Goal: Task Accomplishment & Management: Complete application form

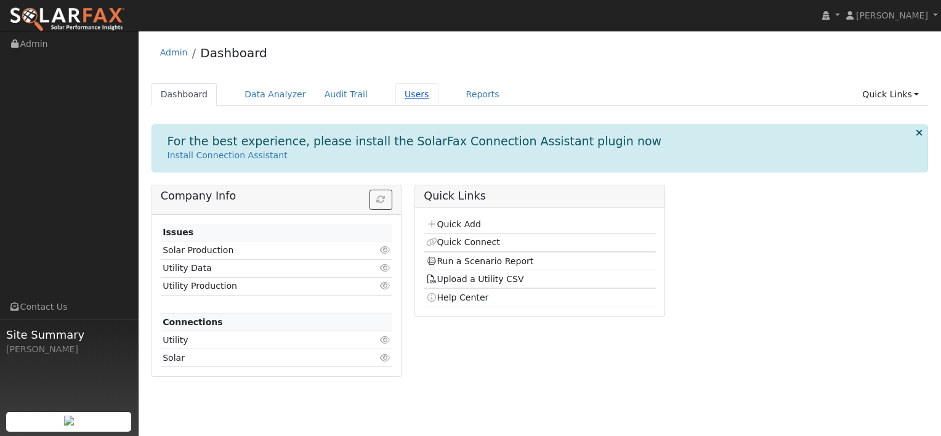
click at [395, 92] on link "Users" at bounding box center [416, 94] width 43 height 23
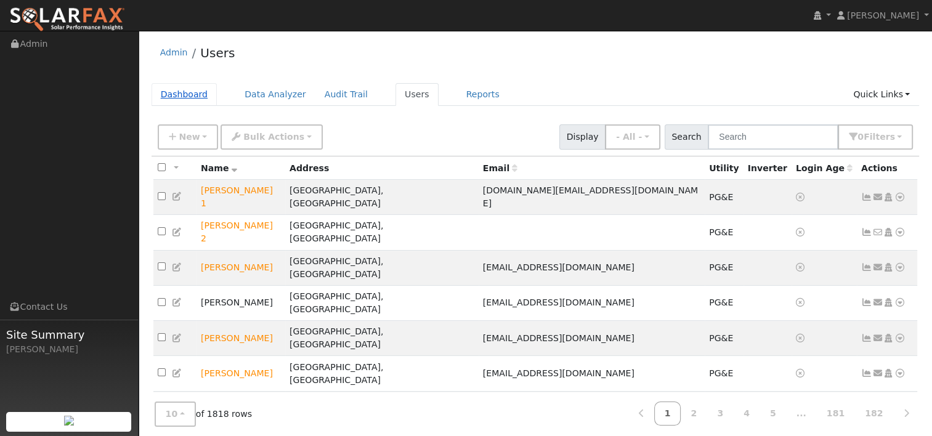
click at [169, 95] on link "Dashboard" at bounding box center [185, 94] width 66 height 23
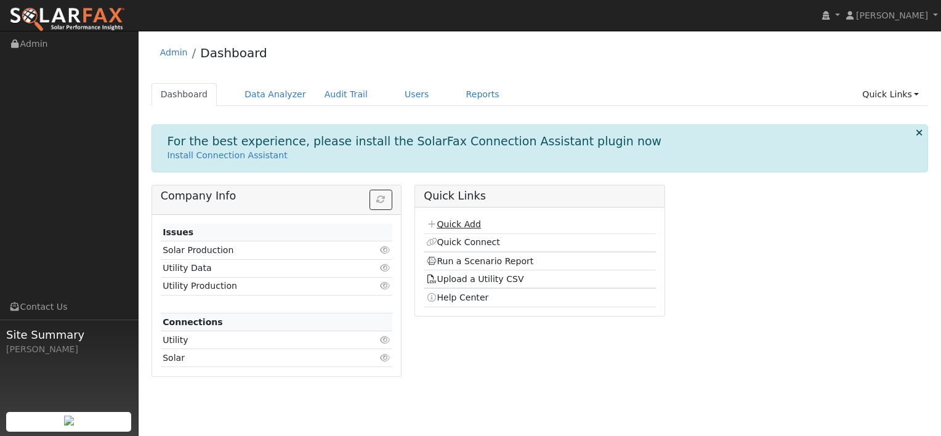
click at [474, 224] on link "Quick Add" at bounding box center [453, 224] width 55 height 10
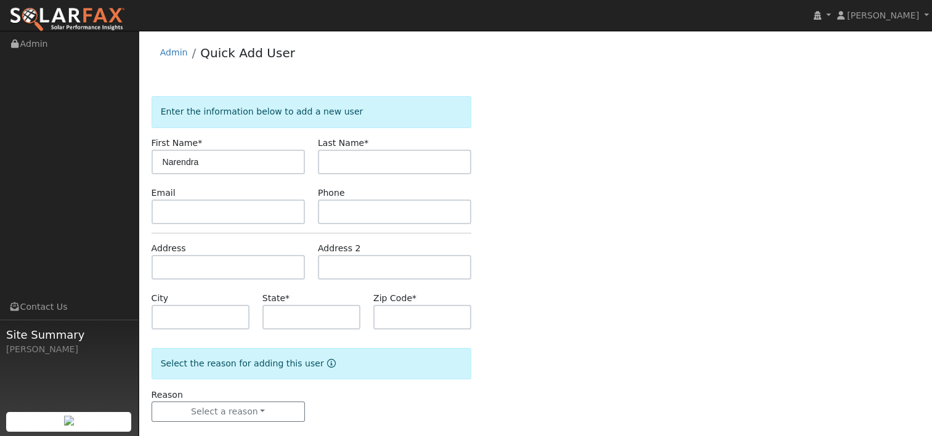
type input "Narendra"
type input "Boggula"
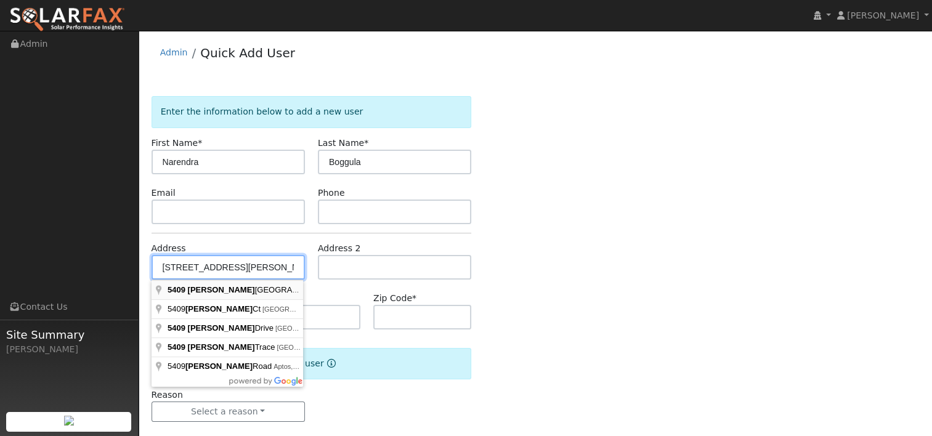
type input "5409 Hames Valley Lane"
type input "Antioch"
type input "CA"
type input "94531"
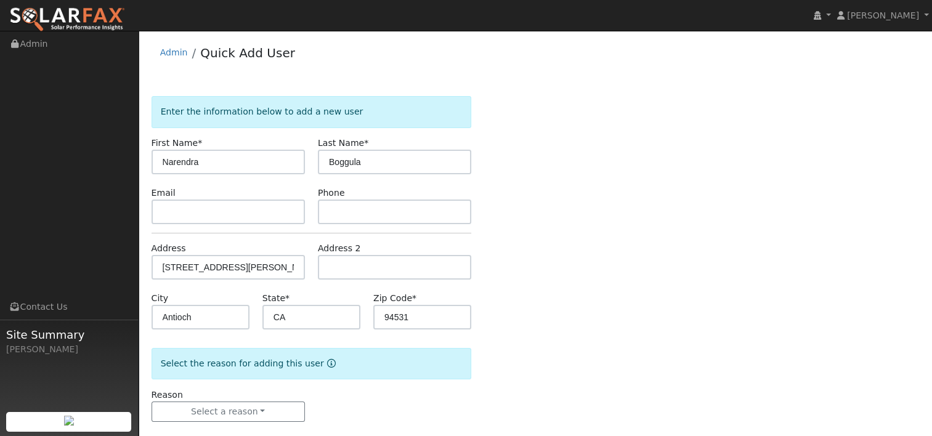
click at [537, 257] on div "Enter the information below to add a new user First Name * Narendra Last Name *…" at bounding box center [536, 271] width 768 height 351
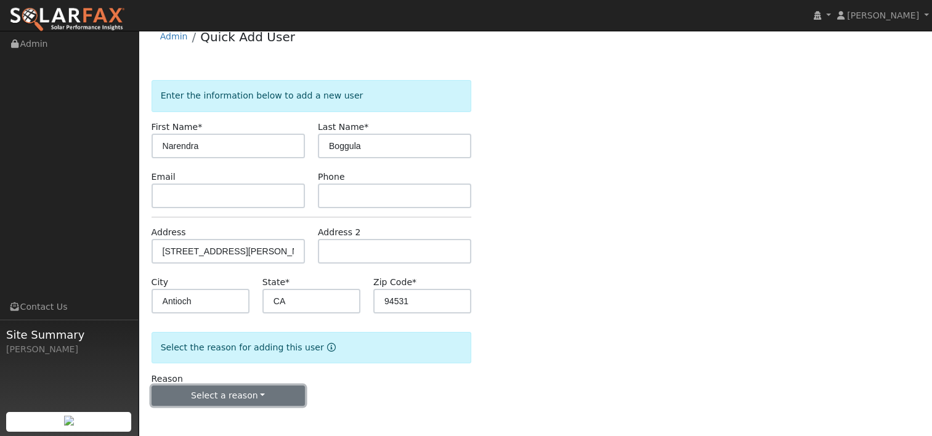
click at [251, 398] on button "Select a reason" at bounding box center [228, 396] width 153 height 21
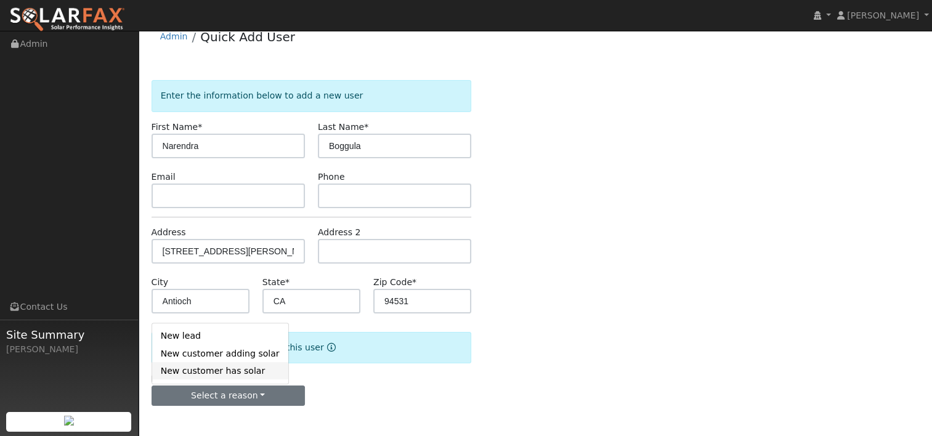
click at [239, 366] on link "New customer has solar" at bounding box center [220, 370] width 136 height 17
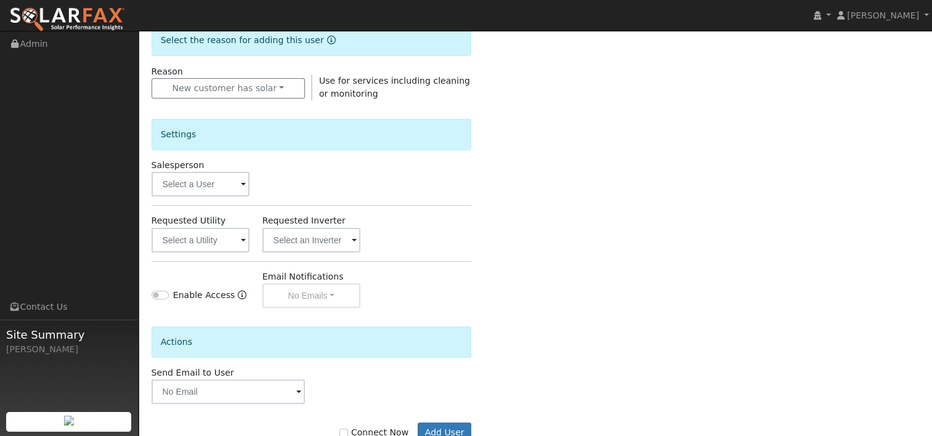
scroll to position [324, 0]
click at [243, 182] on span at bounding box center [243, 184] width 5 height 14
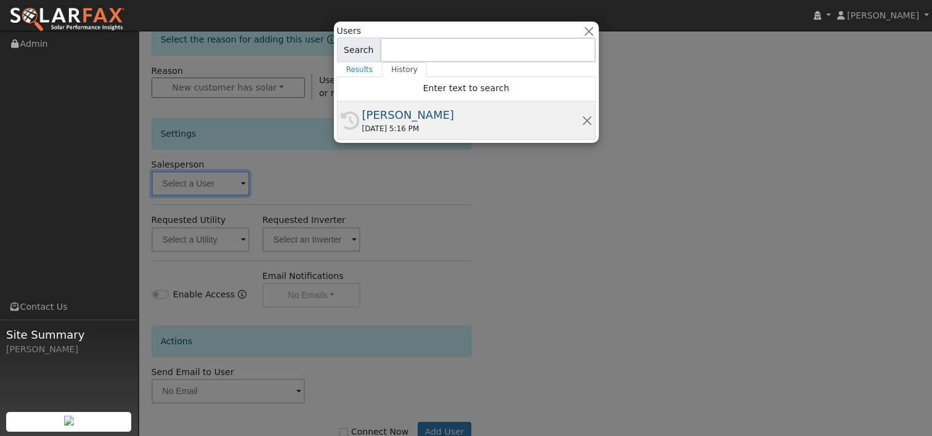
click at [394, 123] on div "09/19/2025 5:16 PM" at bounding box center [471, 128] width 219 height 11
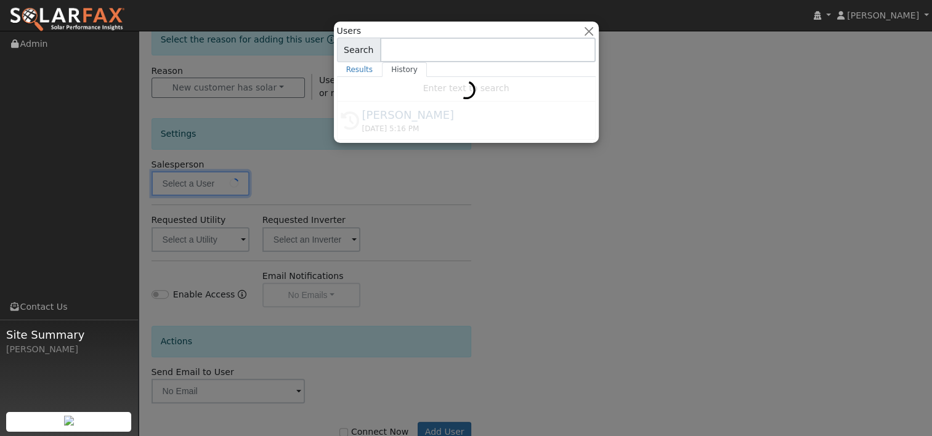
type input "[PERSON_NAME]"
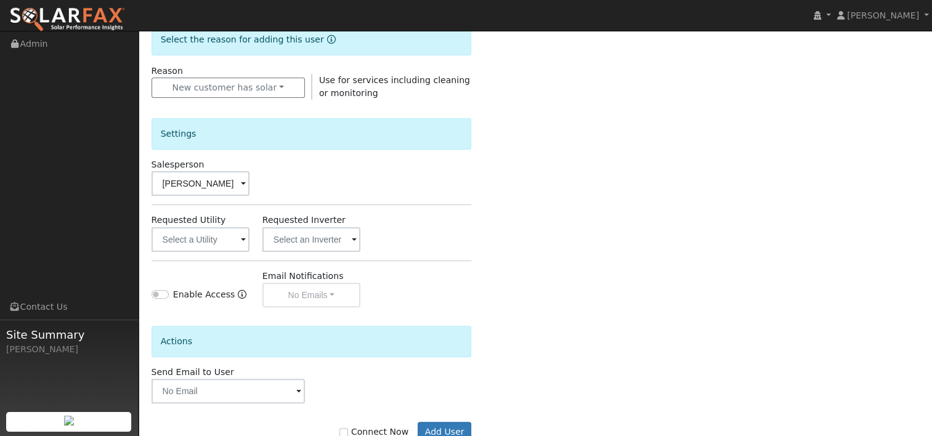
click at [251, 237] on div "Requested Utility" at bounding box center [200, 233] width 111 height 38
click at [239, 237] on input "text" at bounding box center [201, 239] width 98 height 25
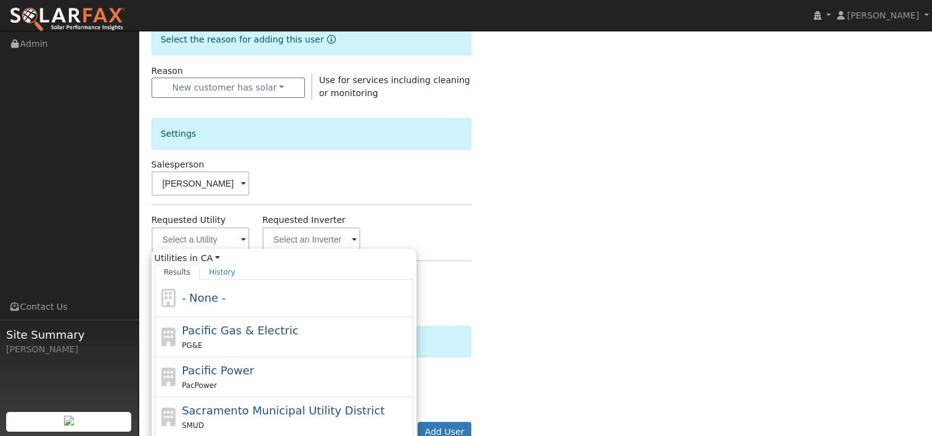
click at [216, 333] on span "Pacific Gas & Electric" at bounding box center [240, 330] width 116 height 13
type input "Pacific Gas & Electric"
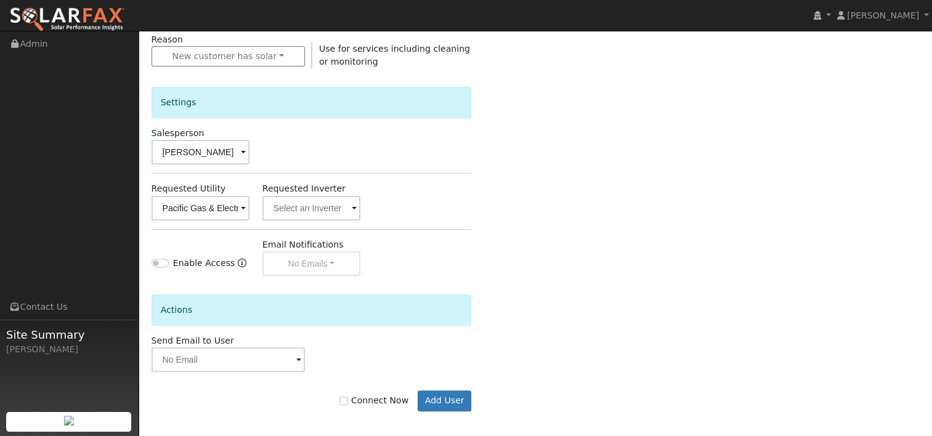
scroll to position [360, 0]
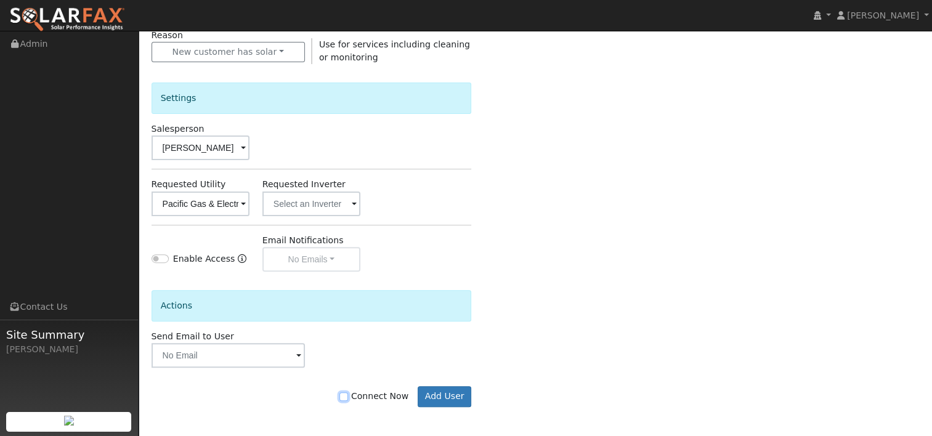
click at [348, 396] on input "Connect Now" at bounding box center [343, 396] width 9 height 9
checkbox input "true"
click at [432, 396] on button "Add User" at bounding box center [445, 396] width 54 height 21
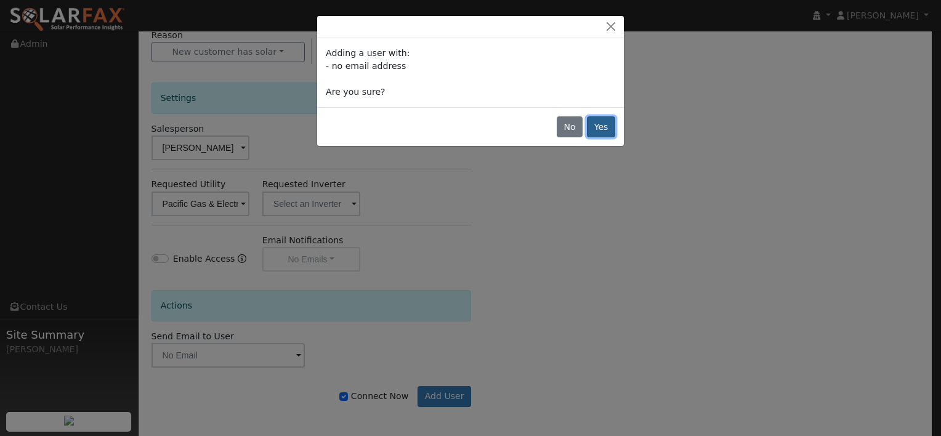
click at [603, 126] on button "Yes" at bounding box center [601, 126] width 28 height 21
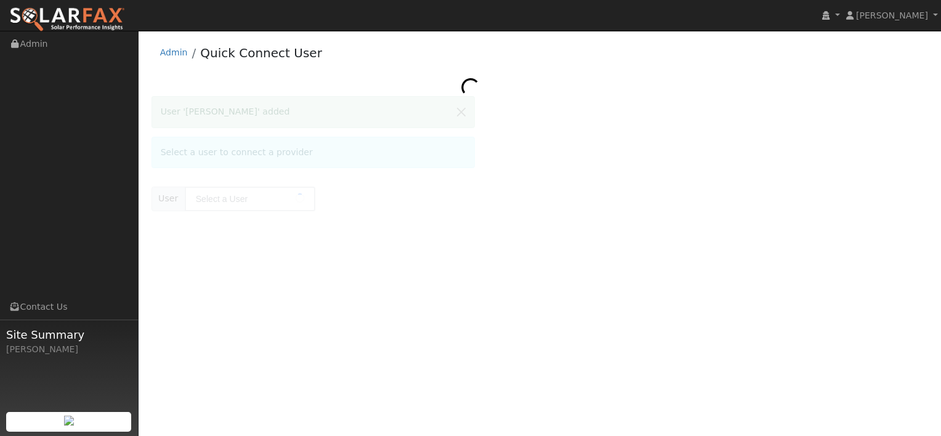
type input "[PERSON_NAME]"
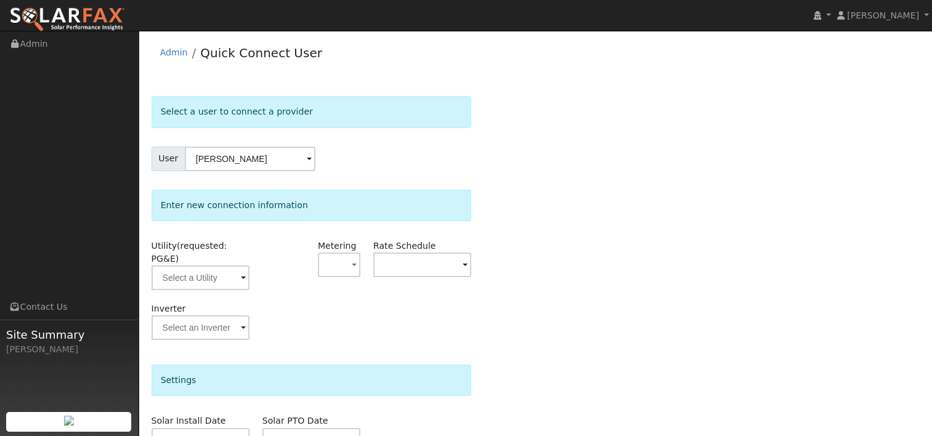
click at [241, 272] on span at bounding box center [243, 279] width 5 height 14
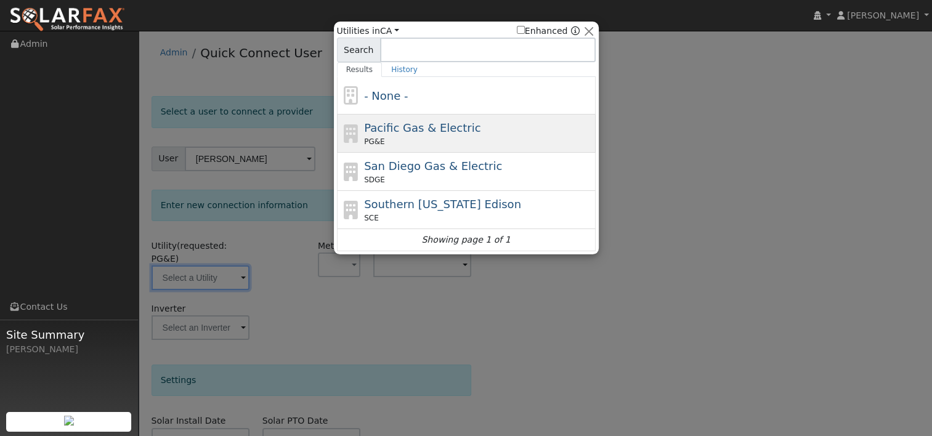
click at [402, 137] on div "PG&E" at bounding box center [478, 141] width 229 height 11
type input "PG&E"
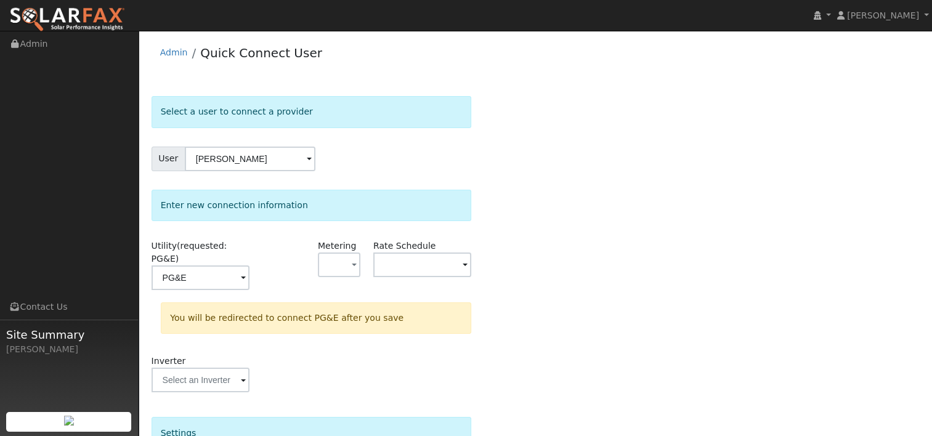
click at [362, 256] on div "Metering - None - NEM NBT" at bounding box center [338, 271] width 55 height 63
click at [354, 259] on span "button" at bounding box center [354, 265] width 5 height 13
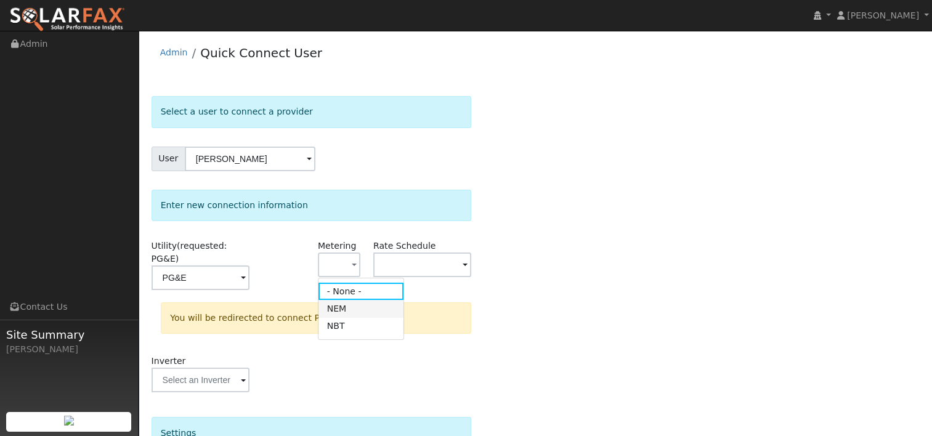
click at [344, 312] on link "NEM" at bounding box center [361, 308] width 86 height 17
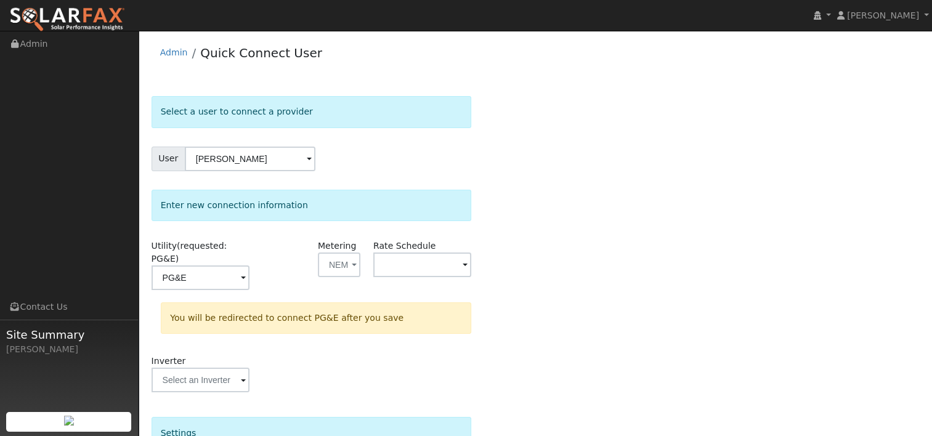
click at [466, 265] on span at bounding box center [465, 266] width 5 height 14
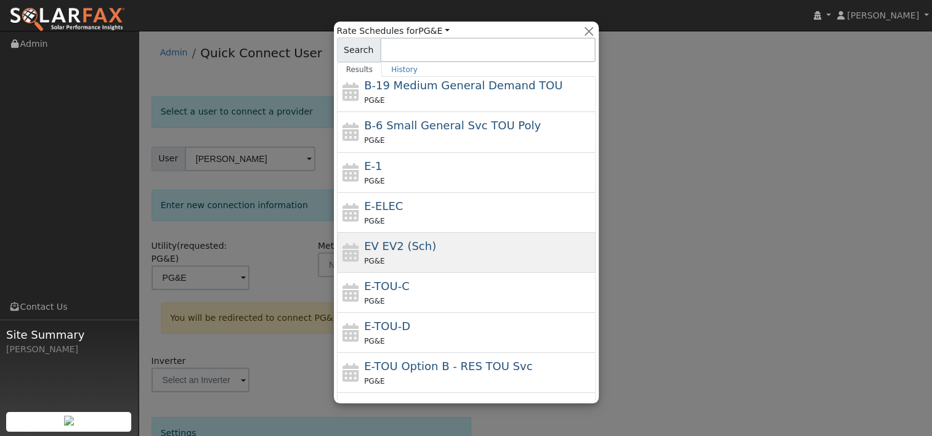
scroll to position [123, 0]
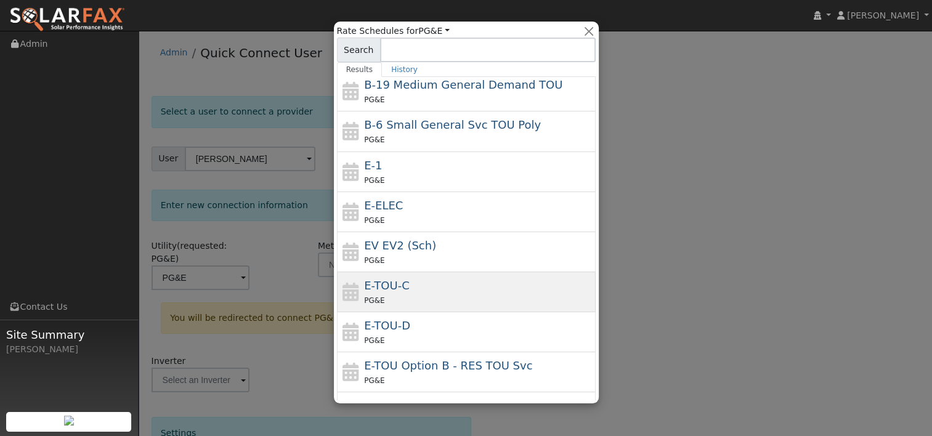
click at [426, 297] on div "PG&E" at bounding box center [478, 300] width 229 height 13
type input "E-TOU-C"
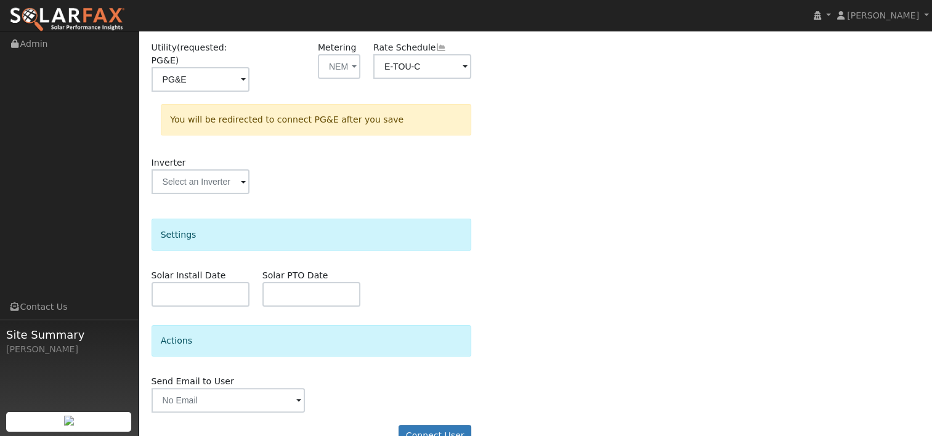
scroll to position [212, 0]
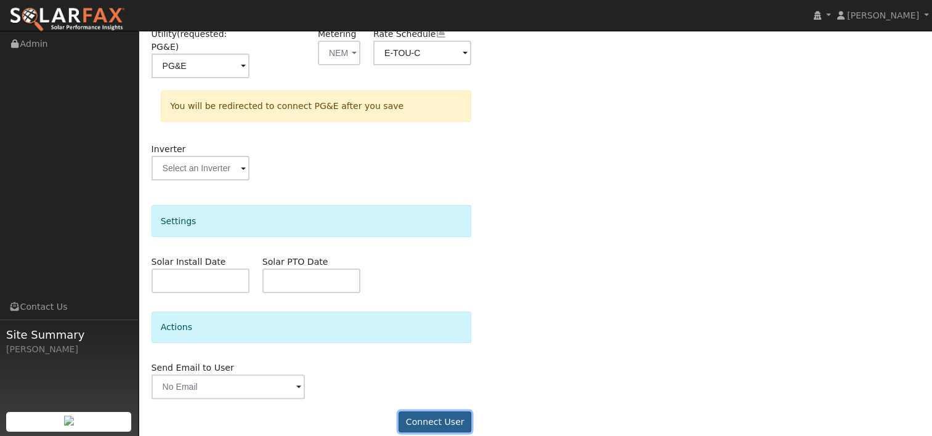
click at [436, 411] on button "Connect User" at bounding box center [435, 421] width 73 height 21
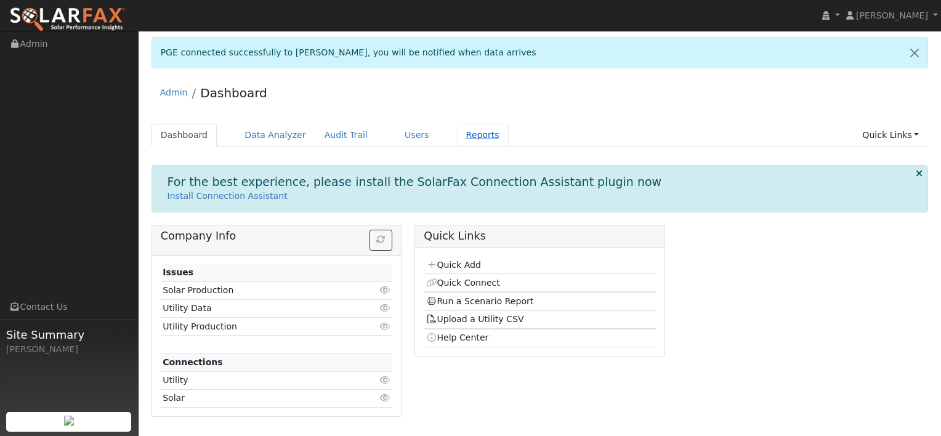
click at [457, 136] on link "Reports" at bounding box center [483, 135] width 52 height 23
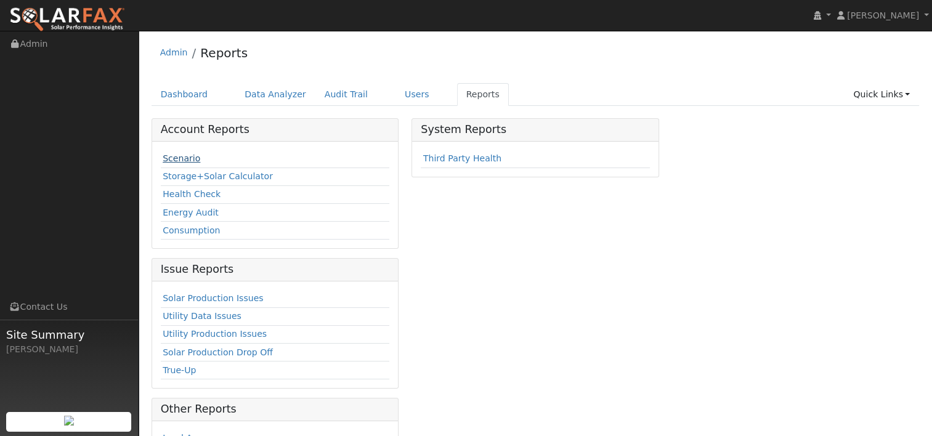
click at [182, 158] on link "Scenario" at bounding box center [182, 158] width 38 height 10
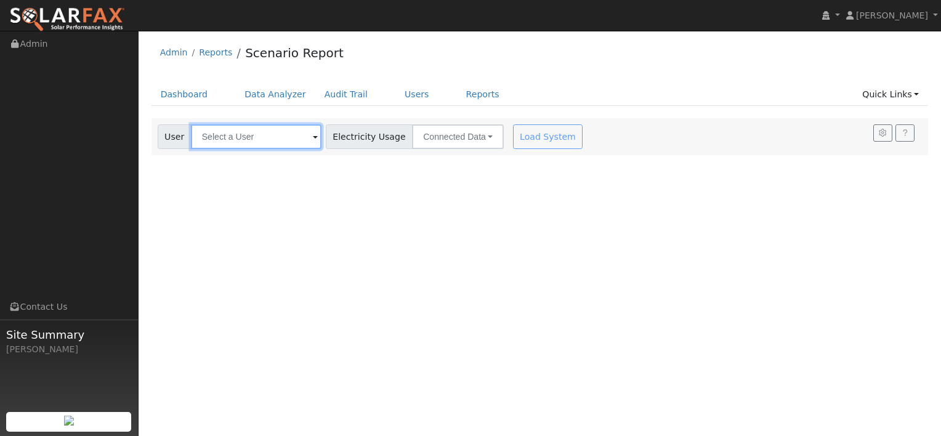
click at [235, 133] on input "text" at bounding box center [256, 136] width 131 height 25
paste input "[PERSON_NAME]"
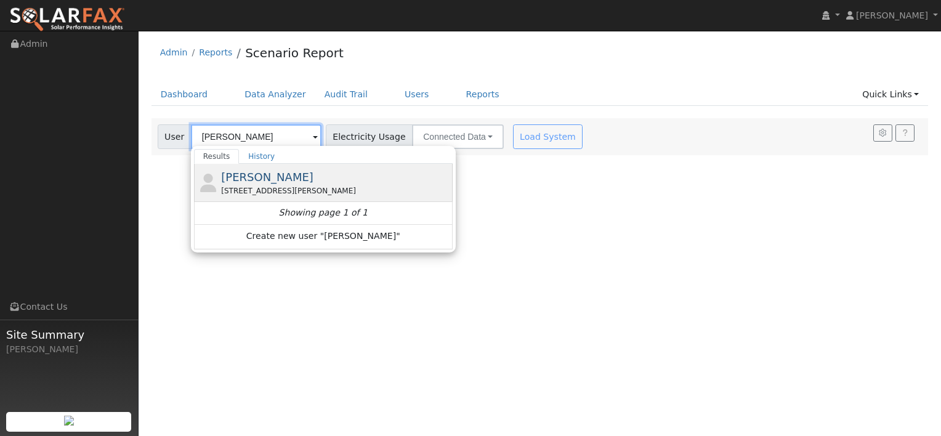
type input "[PERSON_NAME]"
click at [248, 180] on span "[PERSON_NAME]" at bounding box center [267, 177] width 92 height 13
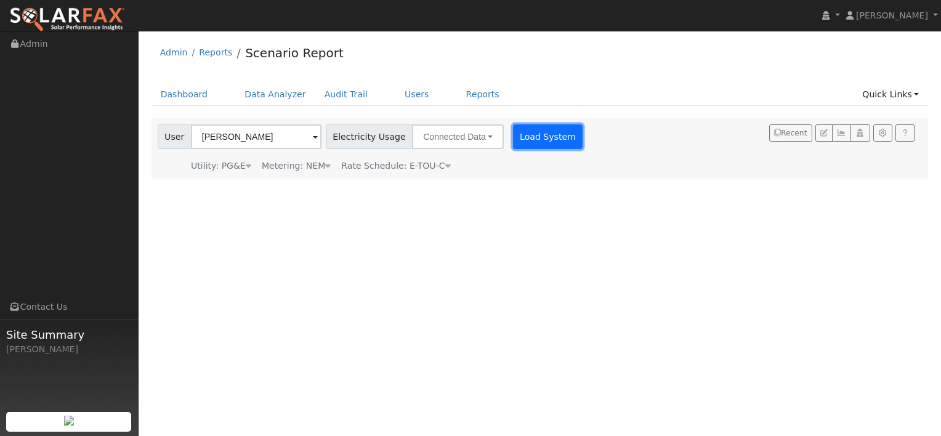
click at [515, 140] on button "Load System" at bounding box center [548, 136] width 70 height 25
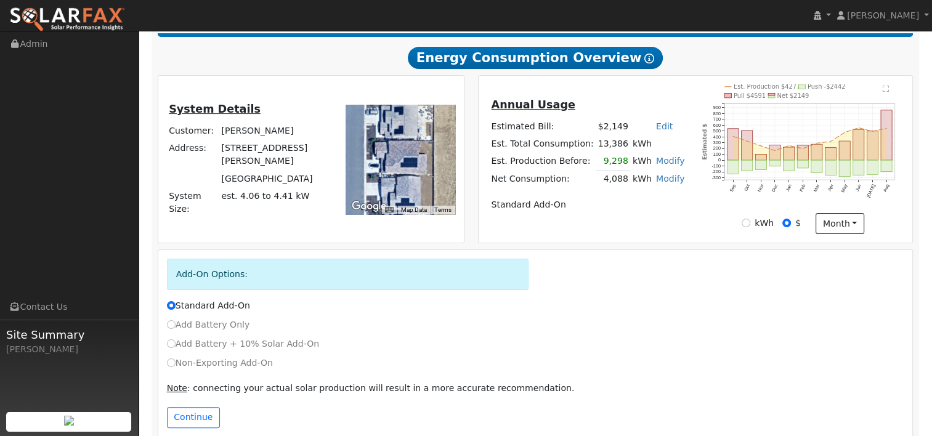
scroll to position [224, 0]
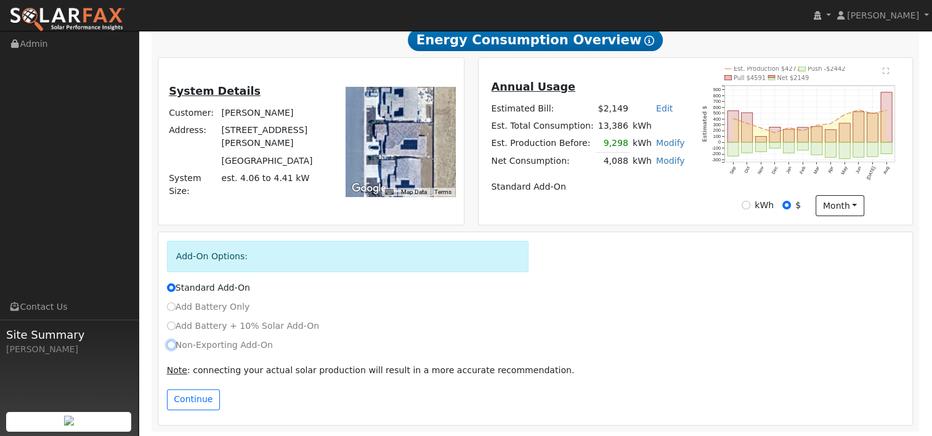
click at [172, 343] on input "Non-Exporting Add-On" at bounding box center [171, 345] width 9 height 9
radio input "true"
radio input "false"
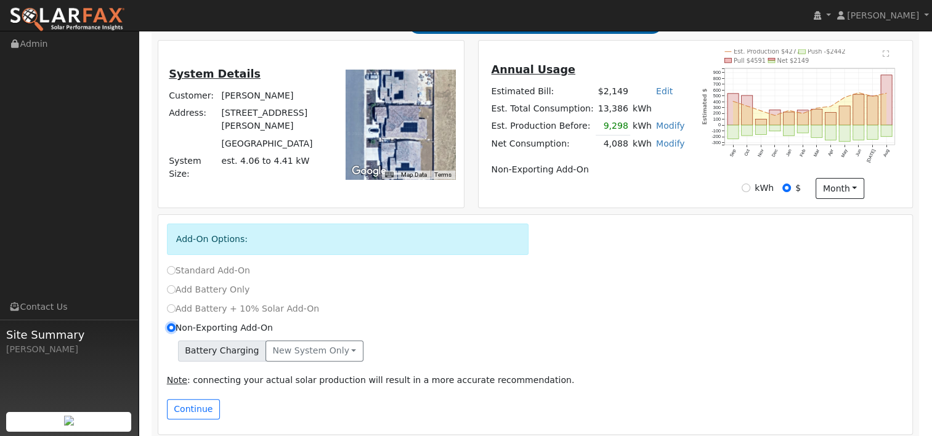
scroll to position [250, 0]
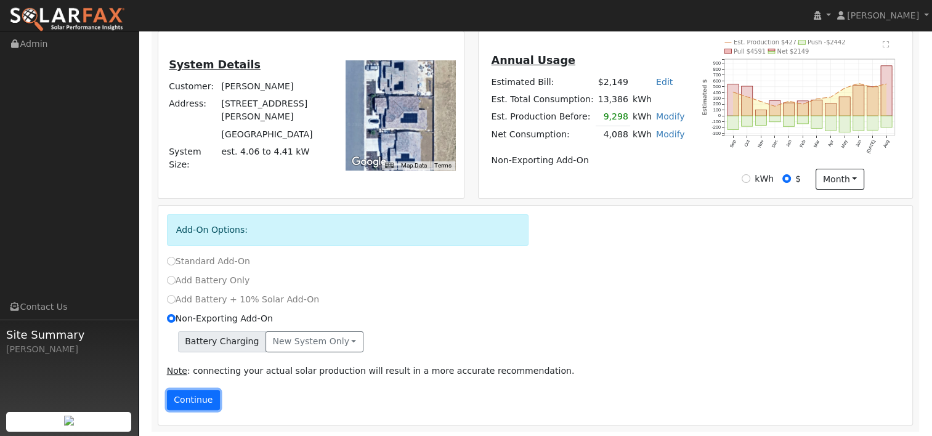
click at [193, 394] on button "Continue" at bounding box center [193, 400] width 53 height 21
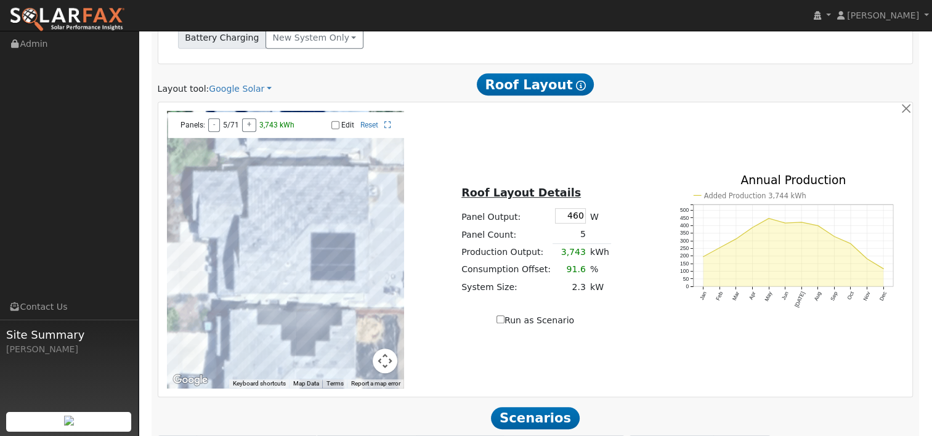
scroll to position [542, 0]
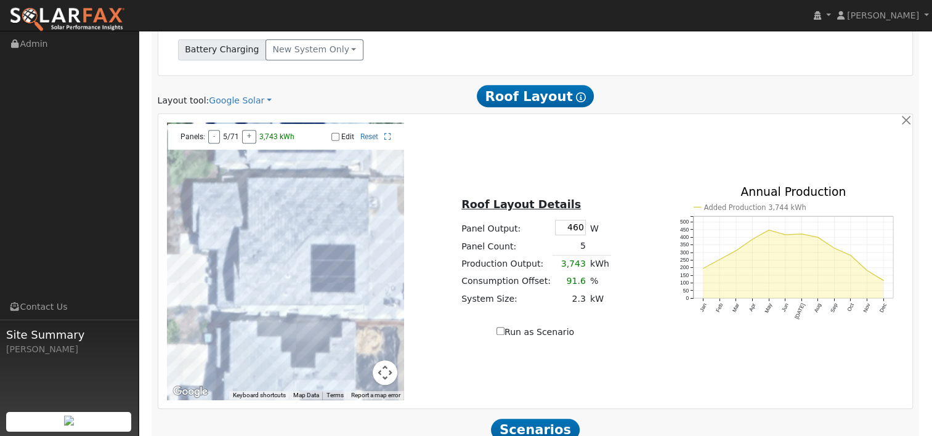
click at [261, 102] on div "Layout tool: Google Solar Google Solar Scanifly Aurora" at bounding box center [279, 100] width 243 height 13
click at [259, 99] on link "Google Solar" at bounding box center [240, 100] width 63 height 13
click at [232, 155] on link "Aurora" at bounding box center [249, 156] width 86 height 17
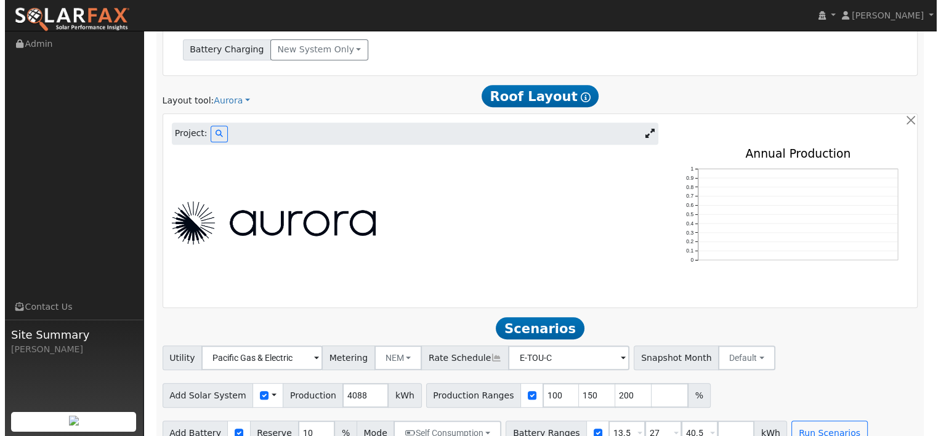
scroll to position [426, 0]
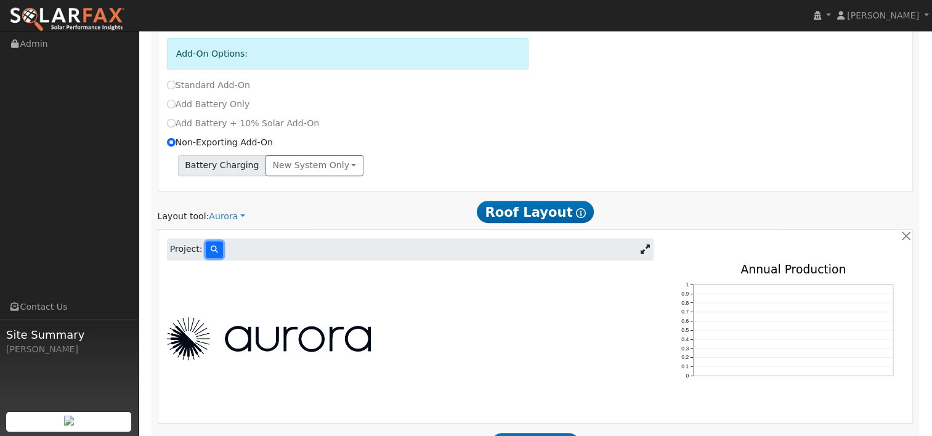
click at [211, 247] on icon at bounding box center [214, 249] width 7 height 7
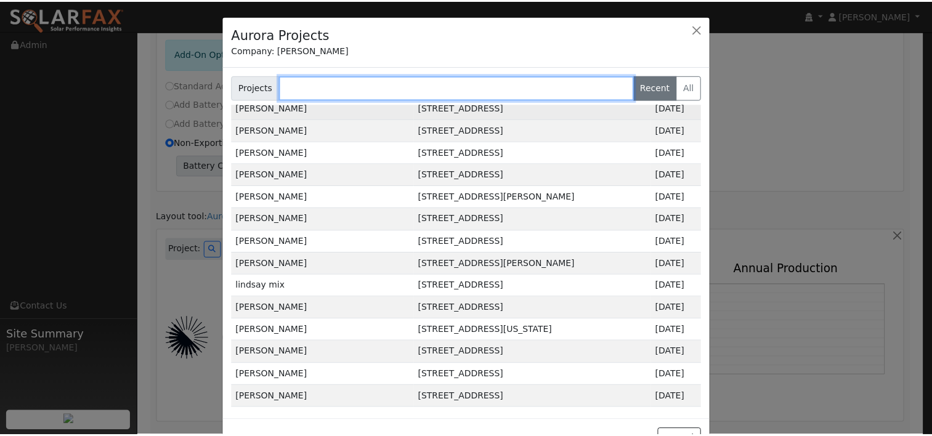
scroll to position [0, 0]
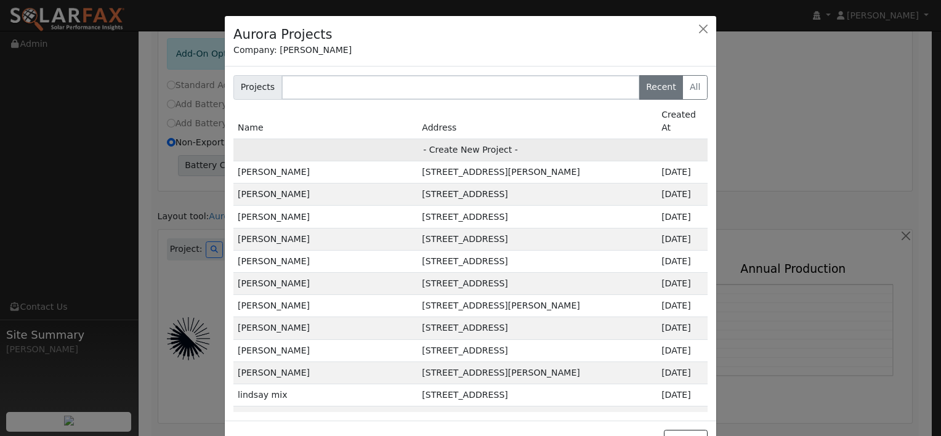
click at [474, 139] on td "- Create New Project -" at bounding box center [470, 150] width 474 height 22
type input "[PERSON_NAME]"
type input "[STREET_ADDRESS][PERSON_NAME]"
type input "Antioch"
type input "CA"
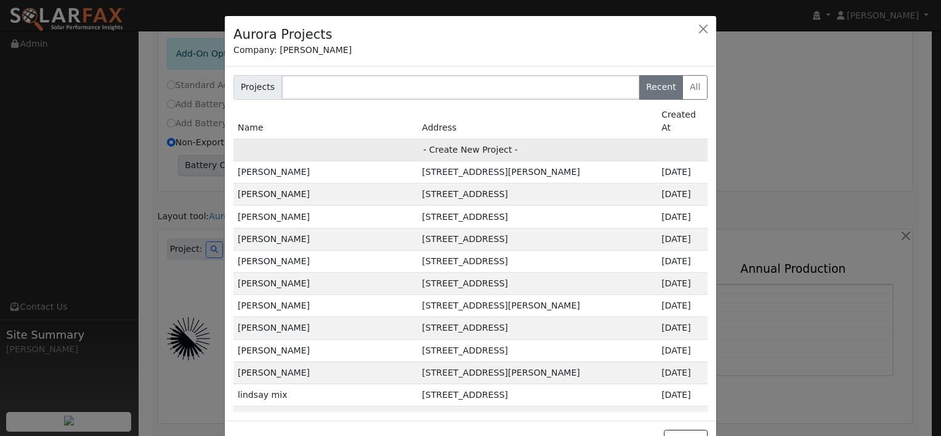
type input "94531"
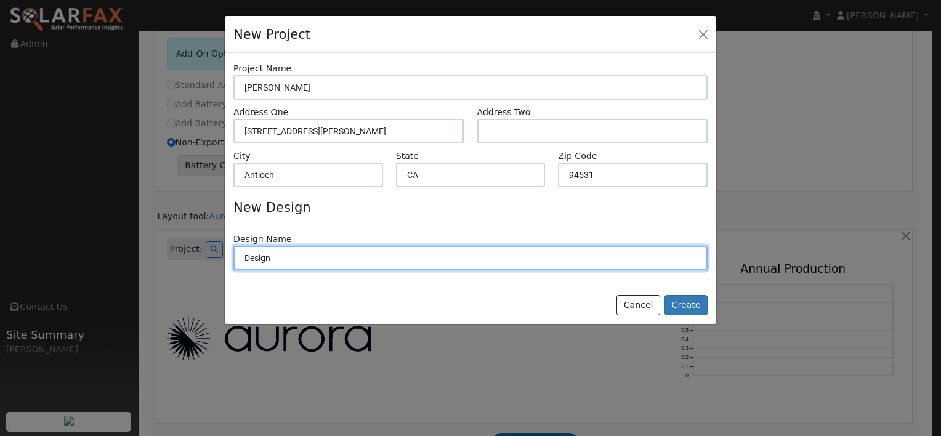
drag, startPoint x: 275, startPoint y: 261, endPoint x: 222, endPoint y: 259, distance: 53.6
click at [222, 259] on div "New Project Project Name [PERSON_NAME] Address One [STREET_ADDRESS][PERSON_NAME…" at bounding box center [470, 218] width 941 height 436
type input "Non-exporting expansion system"
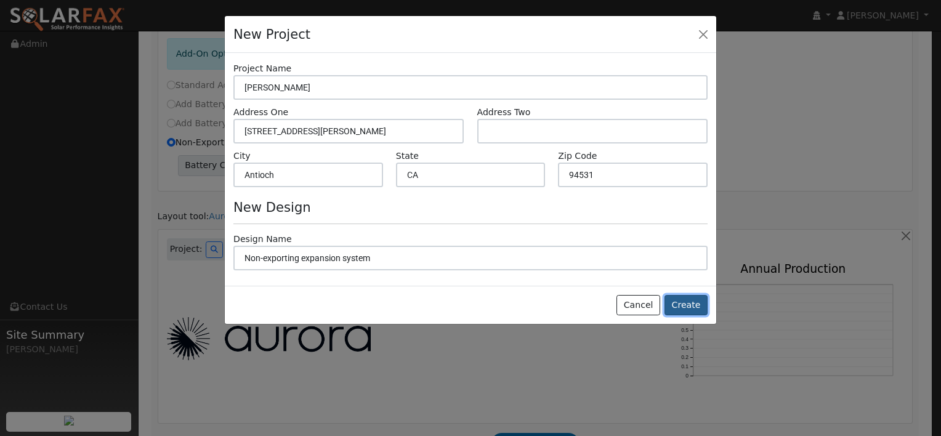
click at [691, 305] on button "Create" at bounding box center [686, 305] width 43 height 21
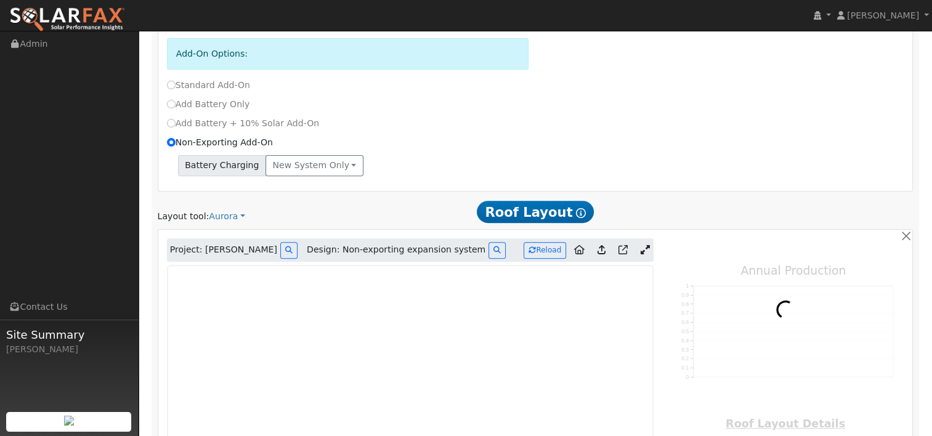
type input "0"
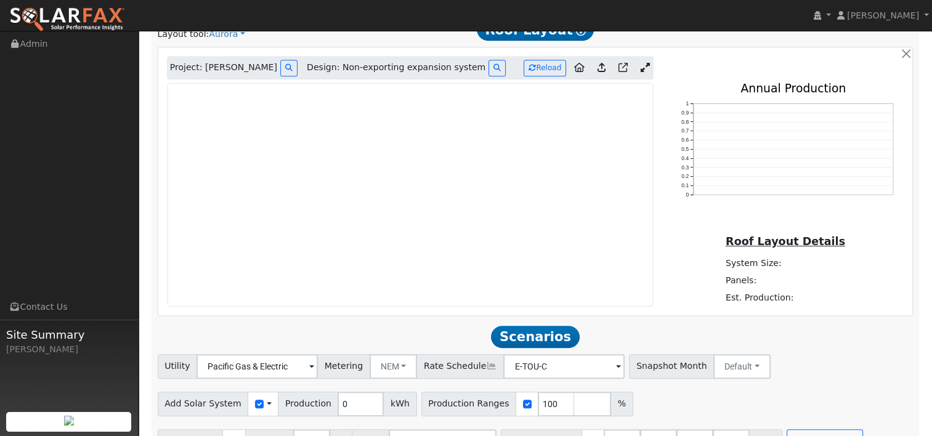
scroll to position [611, 0]
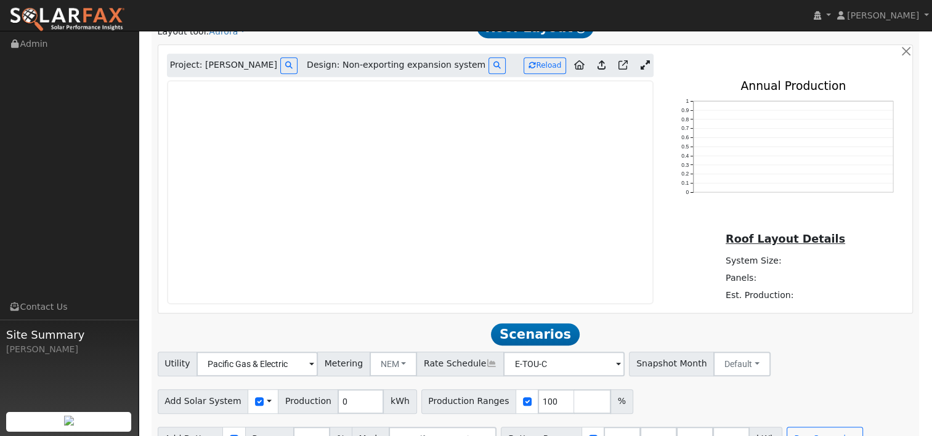
click at [651, 63] on link at bounding box center [645, 65] width 18 height 18
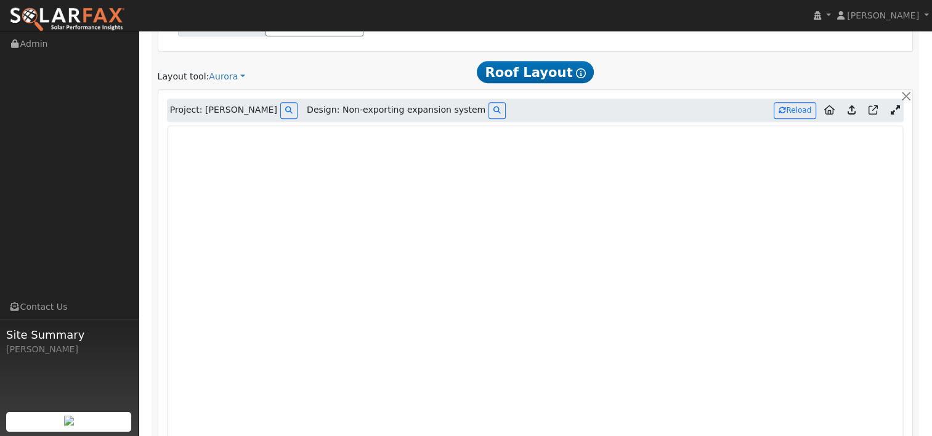
scroll to position [577, 0]
